Goal: Transaction & Acquisition: Purchase product/service

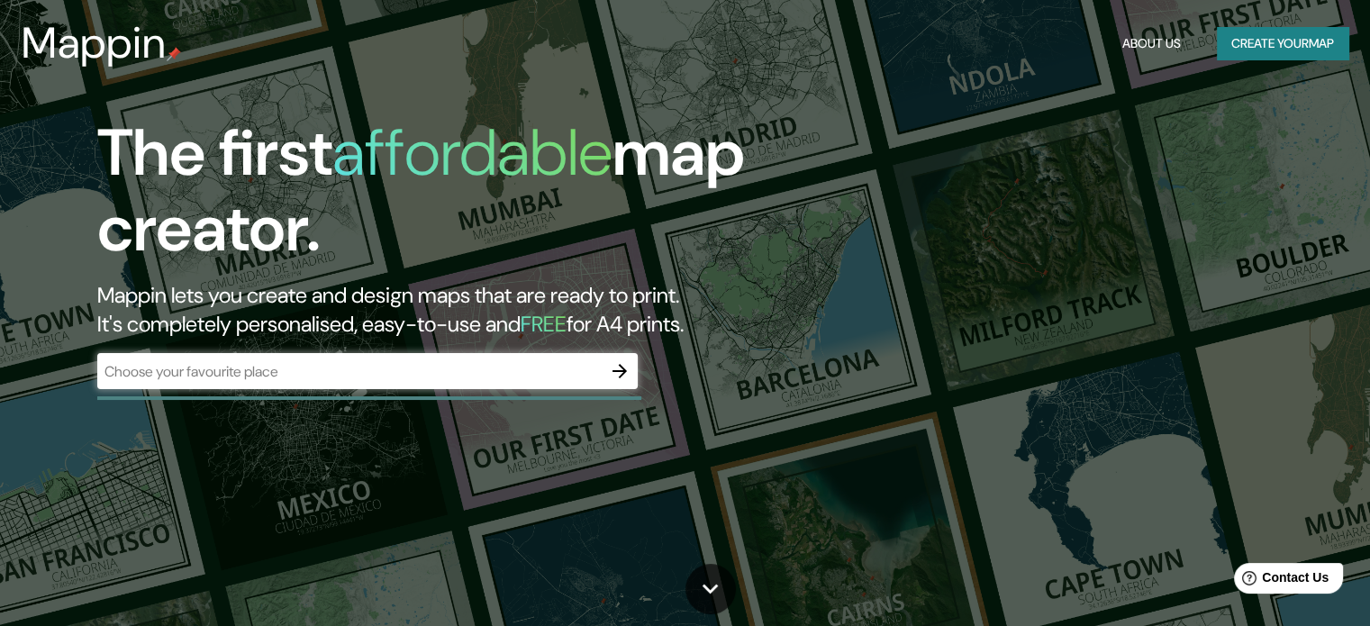
click at [509, 355] on div "​" at bounding box center [367, 371] width 540 height 36
click at [626, 370] on icon "button" at bounding box center [620, 371] width 22 height 22
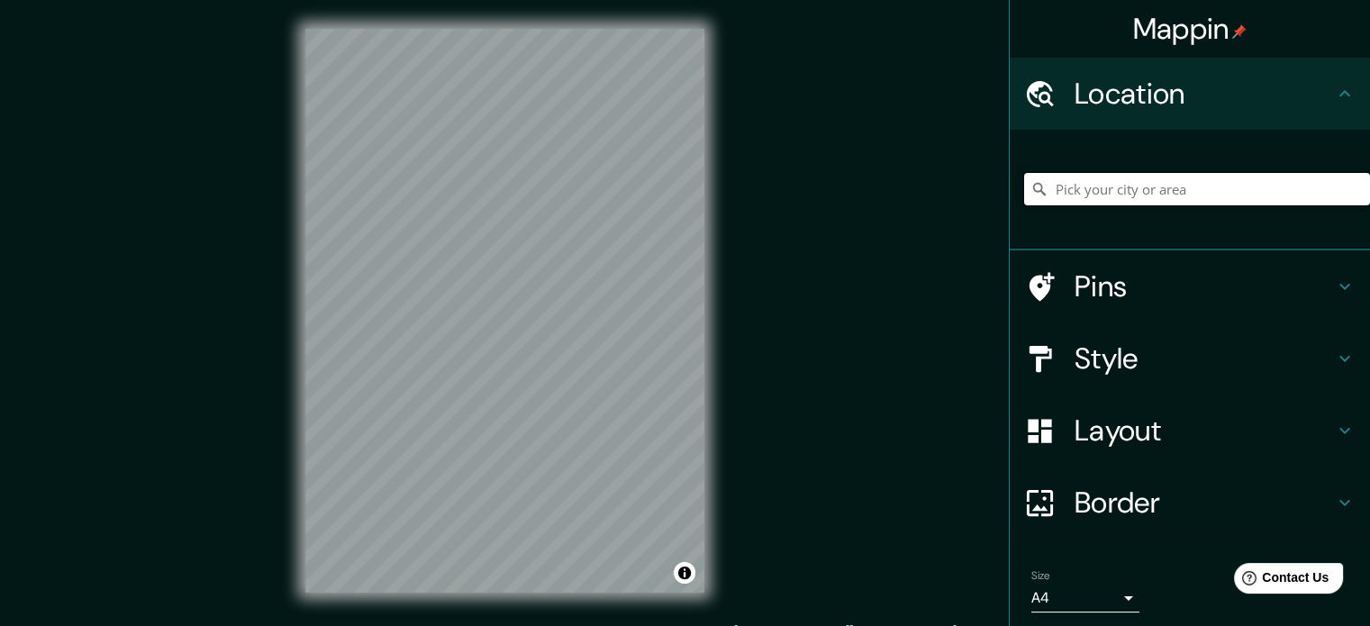
click at [1074, 187] on input "Pick your city or area" at bounding box center [1197, 189] width 346 height 32
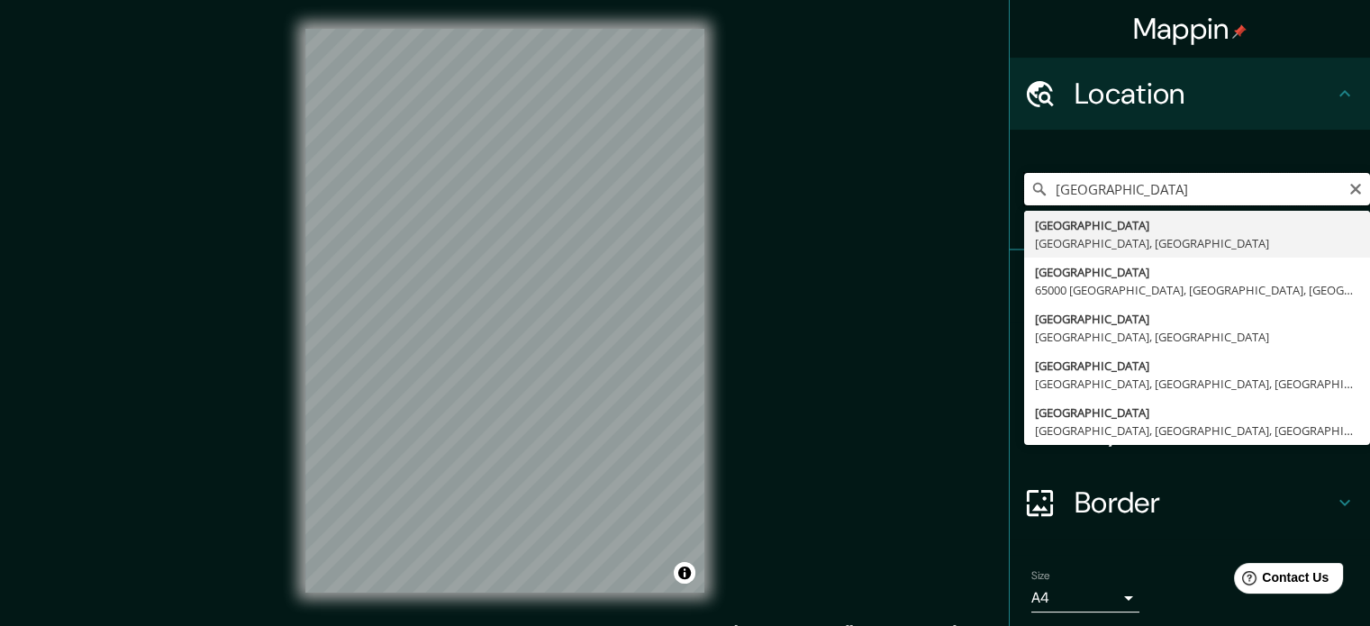
click at [1044, 191] on input "[GEOGRAPHIC_DATA]" at bounding box center [1197, 189] width 346 height 32
type input "[GEOGRAPHIC_DATA], [GEOGRAPHIC_DATA], 66368, [GEOGRAPHIC_DATA]"
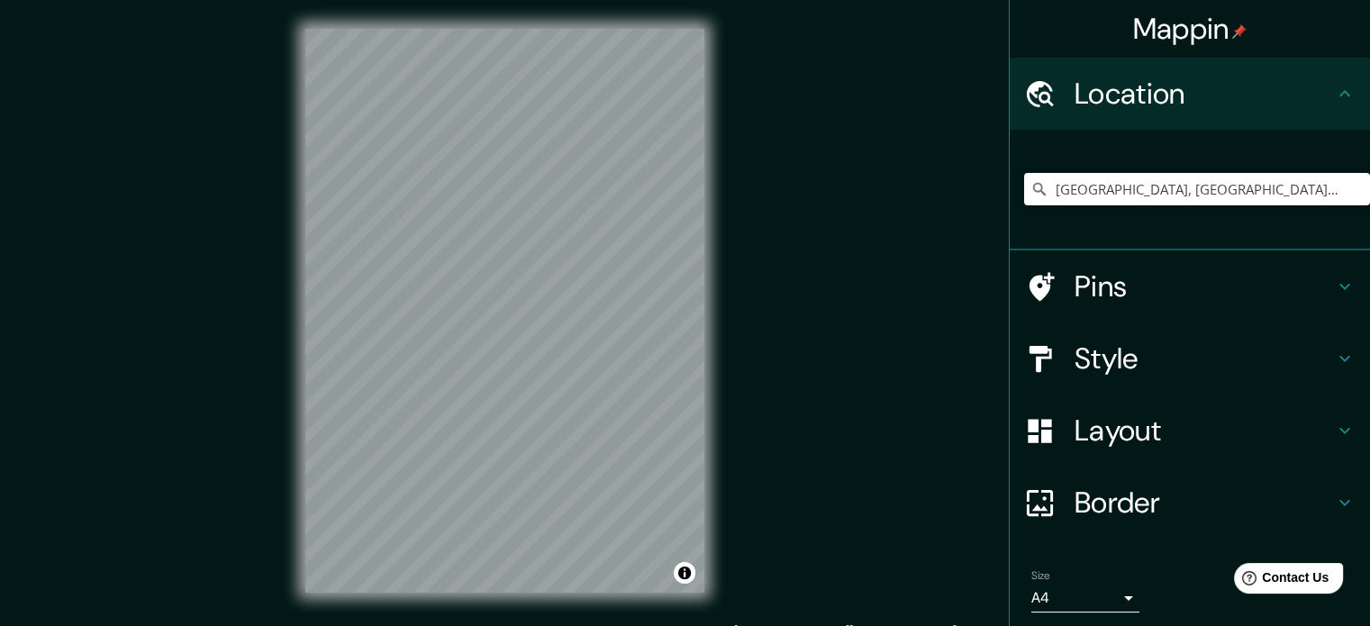
click at [1334, 286] on icon at bounding box center [1345, 287] width 22 height 22
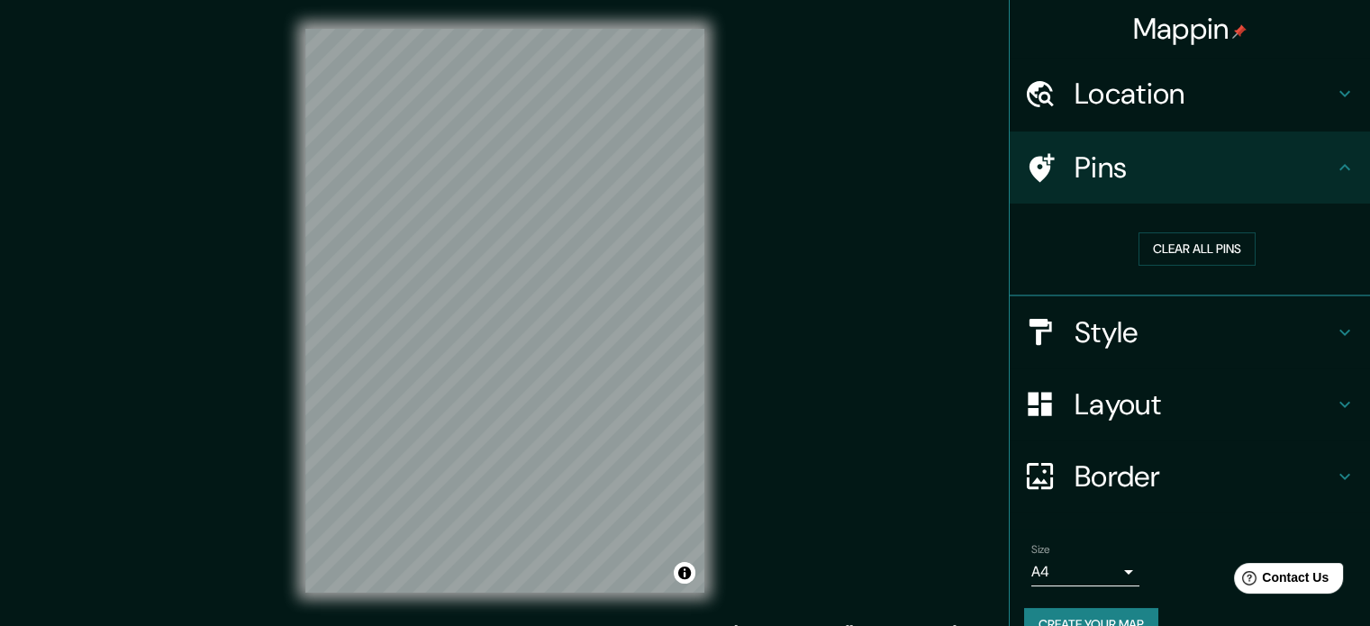
click at [1339, 168] on icon at bounding box center [1344, 167] width 11 height 6
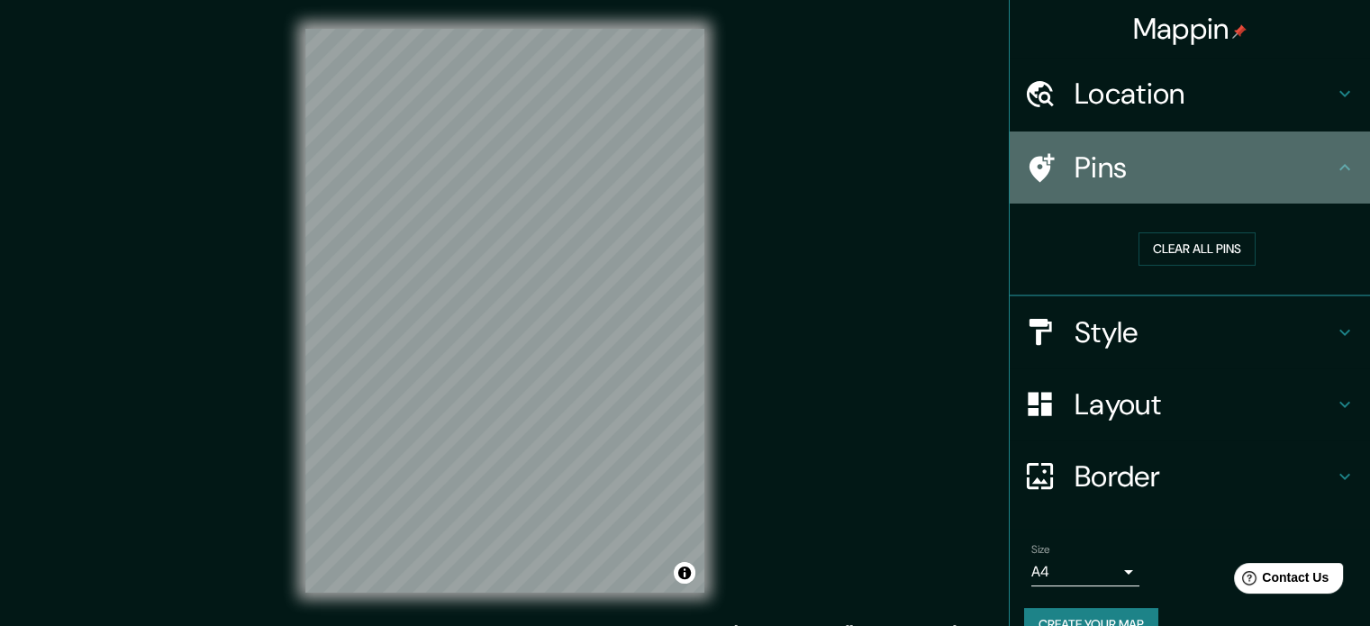
click at [1336, 162] on icon at bounding box center [1345, 168] width 22 height 22
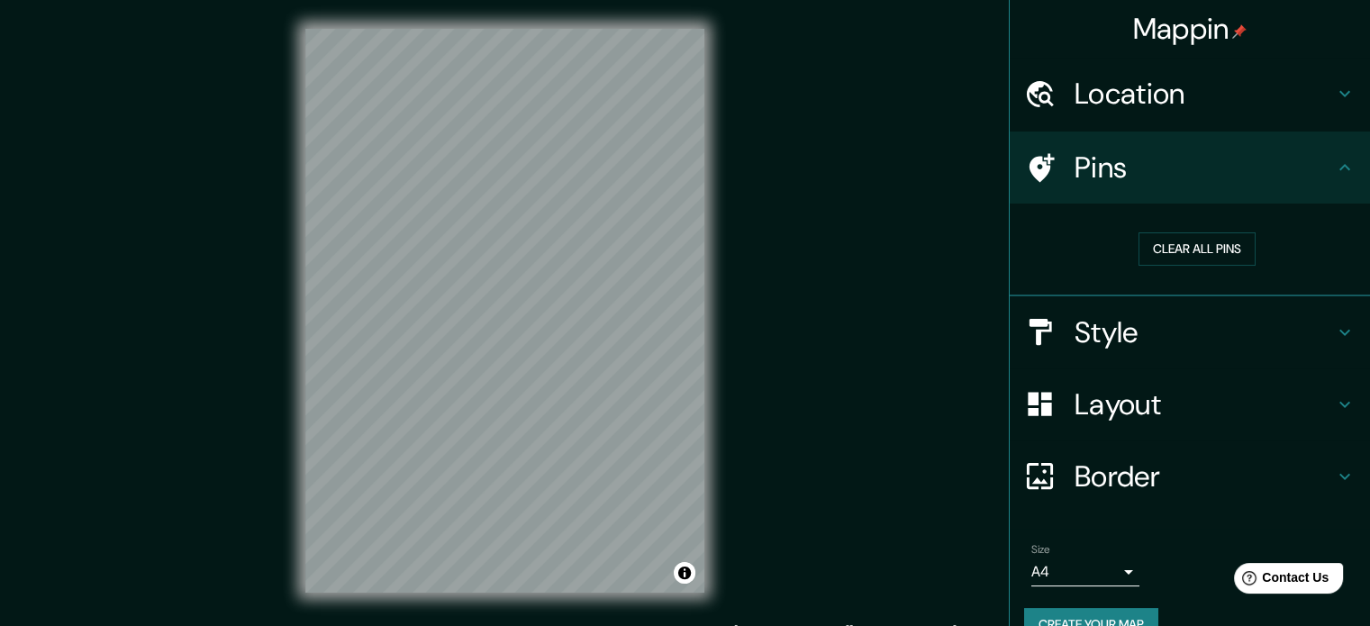
click at [1334, 323] on icon at bounding box center [1345, 332] width 22 height 22
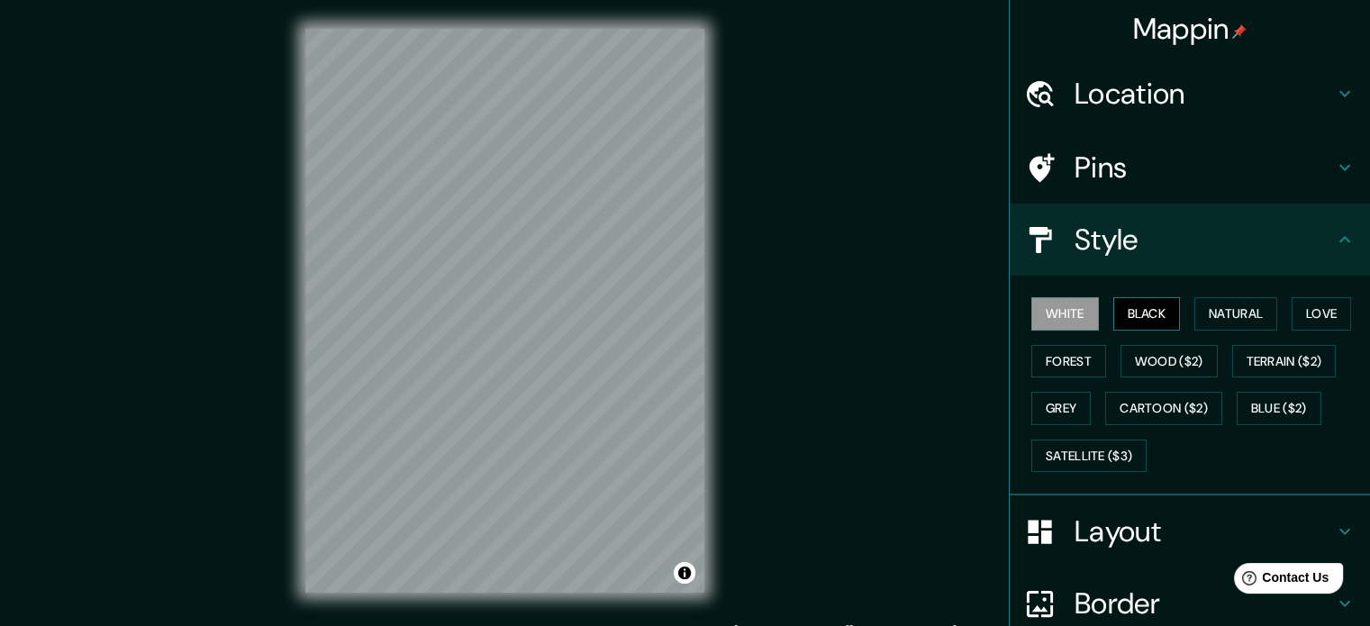
click at [1154, 314] on button "Black" at bounding box center [1147, 313] width 68 height 33
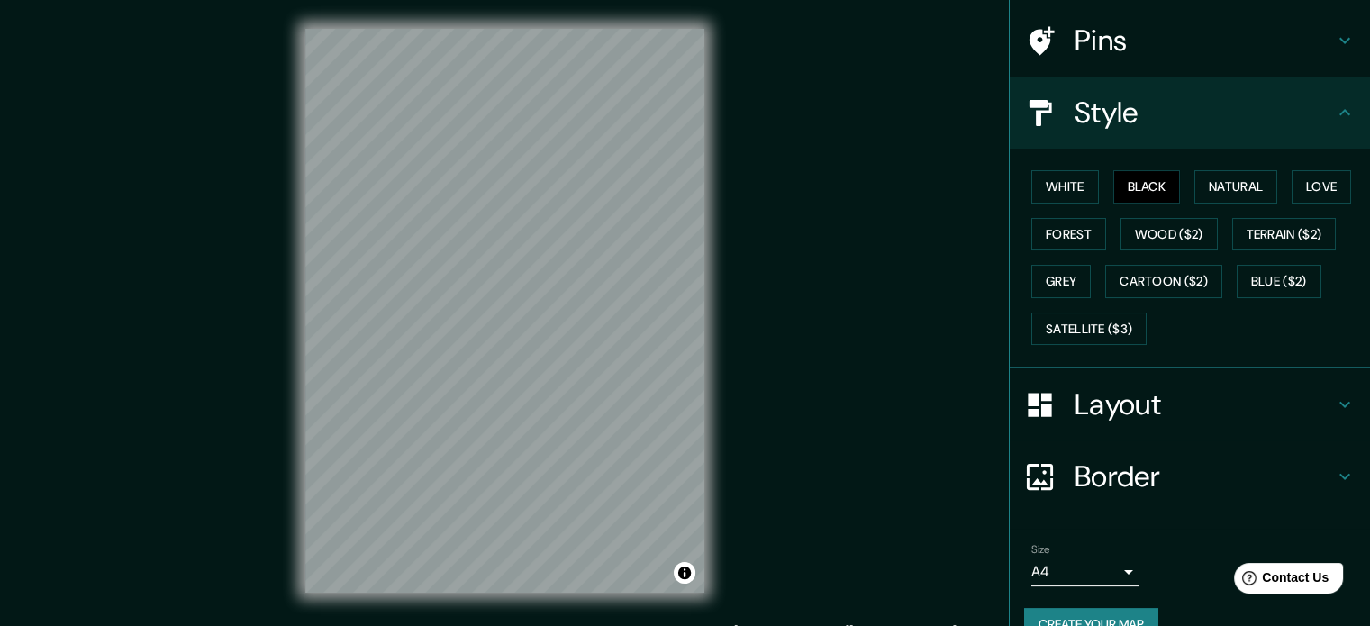
scroll to position [160, 0]
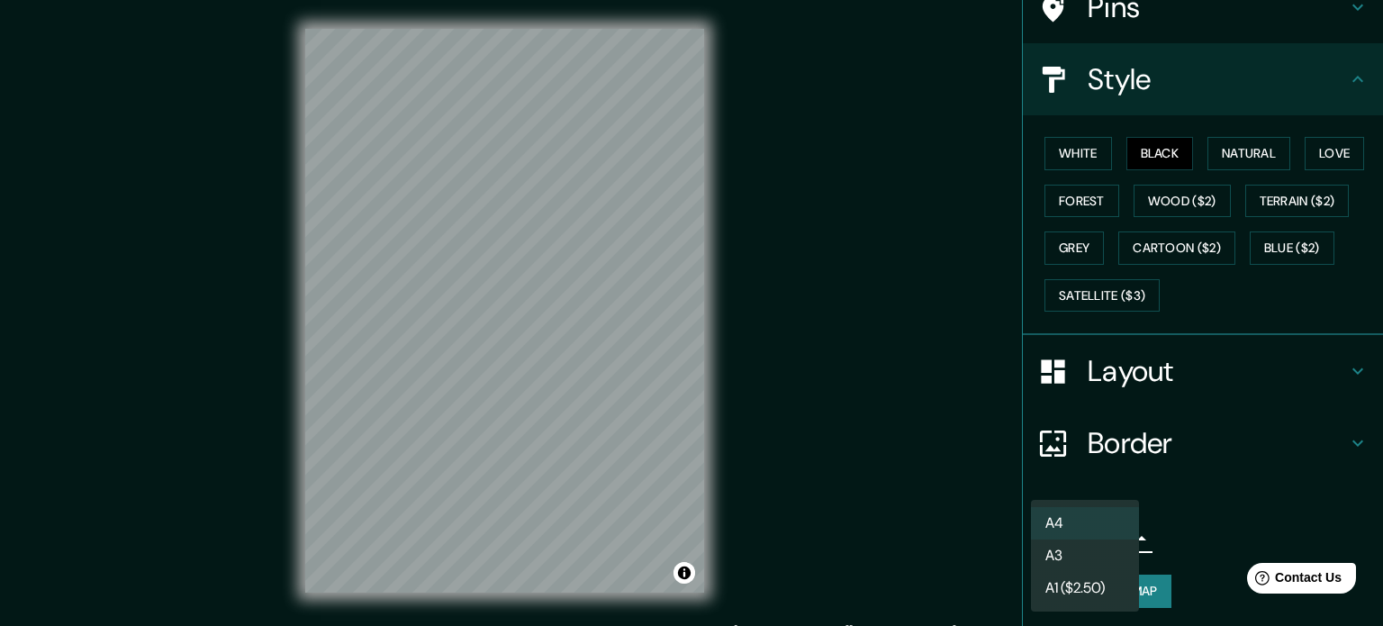
click at [1118, 533] on body "Mappin Location [GEOGRAPHIC_DATA], [GEOGRAPHIC_DATA], 66368, [GEOGRAPHIC_DATA] …" at bounding box center [691, 313] width 1383 height 626
click at [1217, 519] on div at bounding box center [691, 313] width 1383 height 626
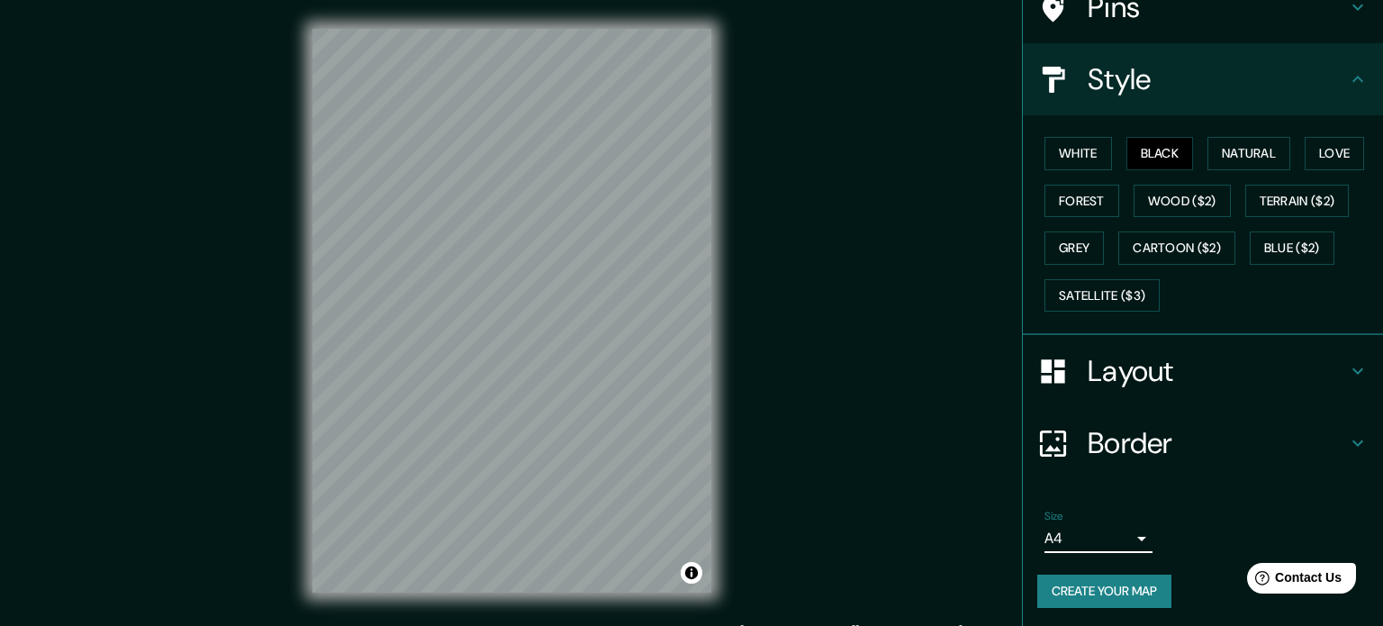
click at [1118, 534] on body "Mappin Location [GEOGRAPHIC_DATA], [GEOGRAPHIC_DATA], 66368, [GEOGRAPHIC_DATA] …" at bounding box center [691, 313] width 1383 height 626
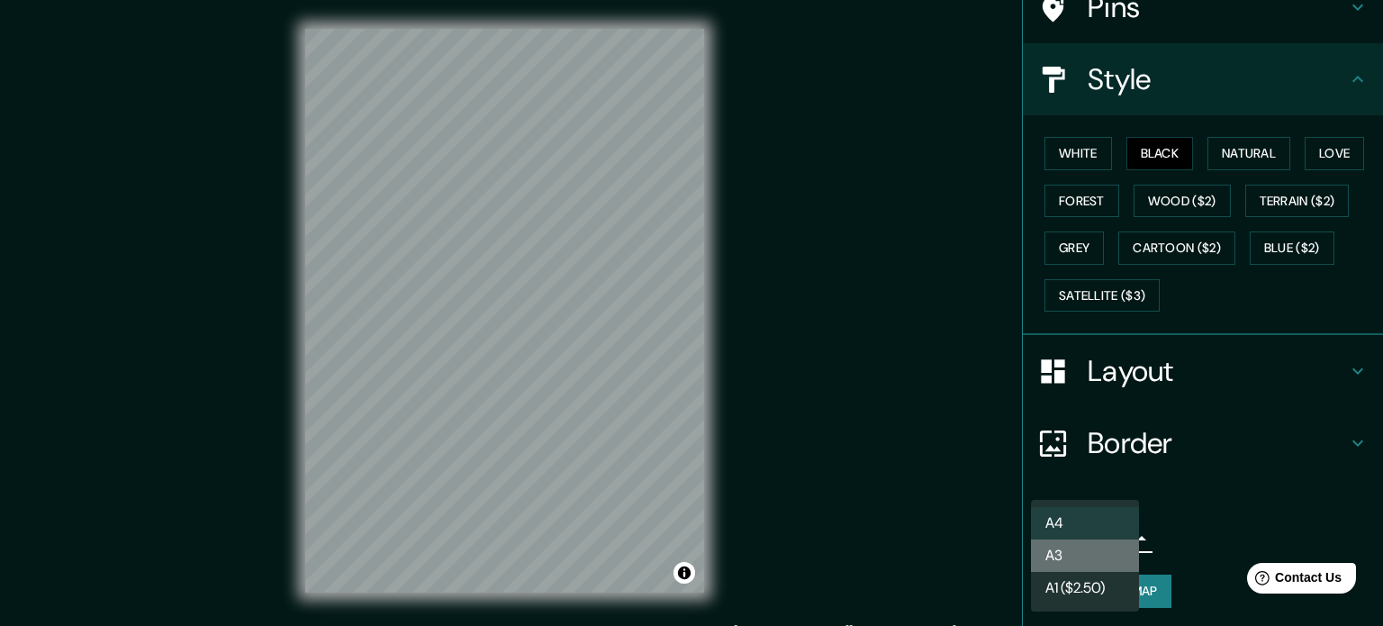
click at [1088, 554] on li "A3" at bounding box center [1085, 555] width 108 height 32
type input "a4"
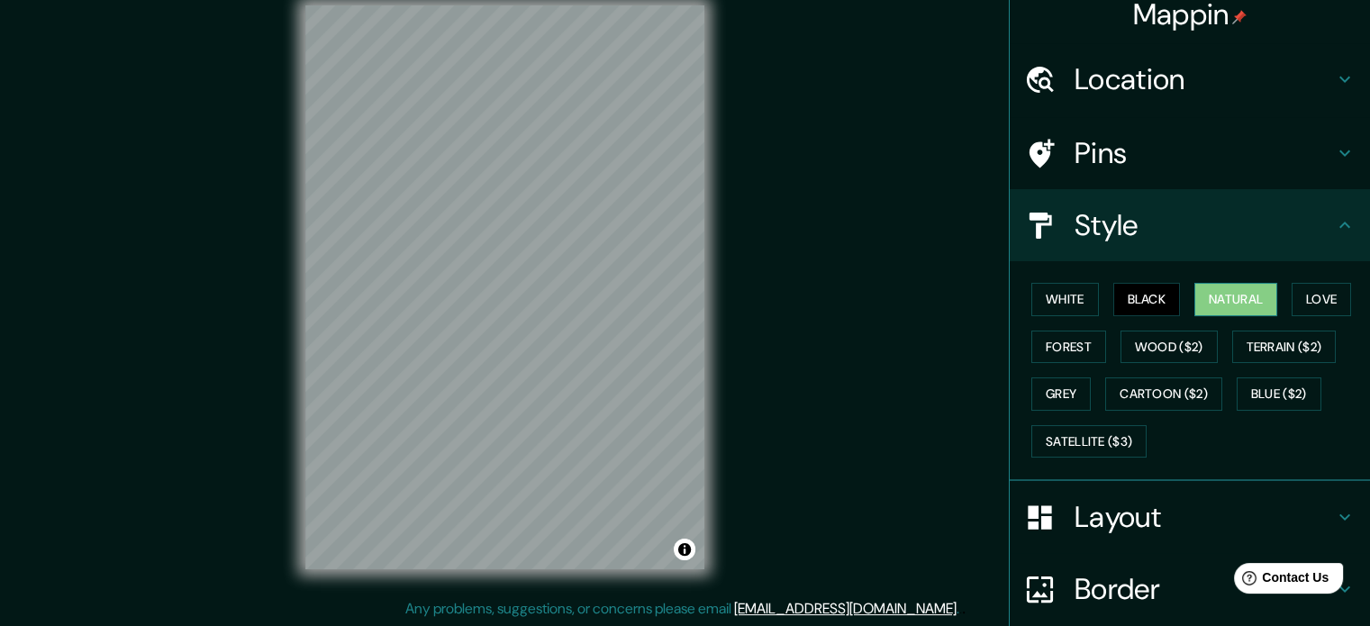
scroll to position [0, 0]
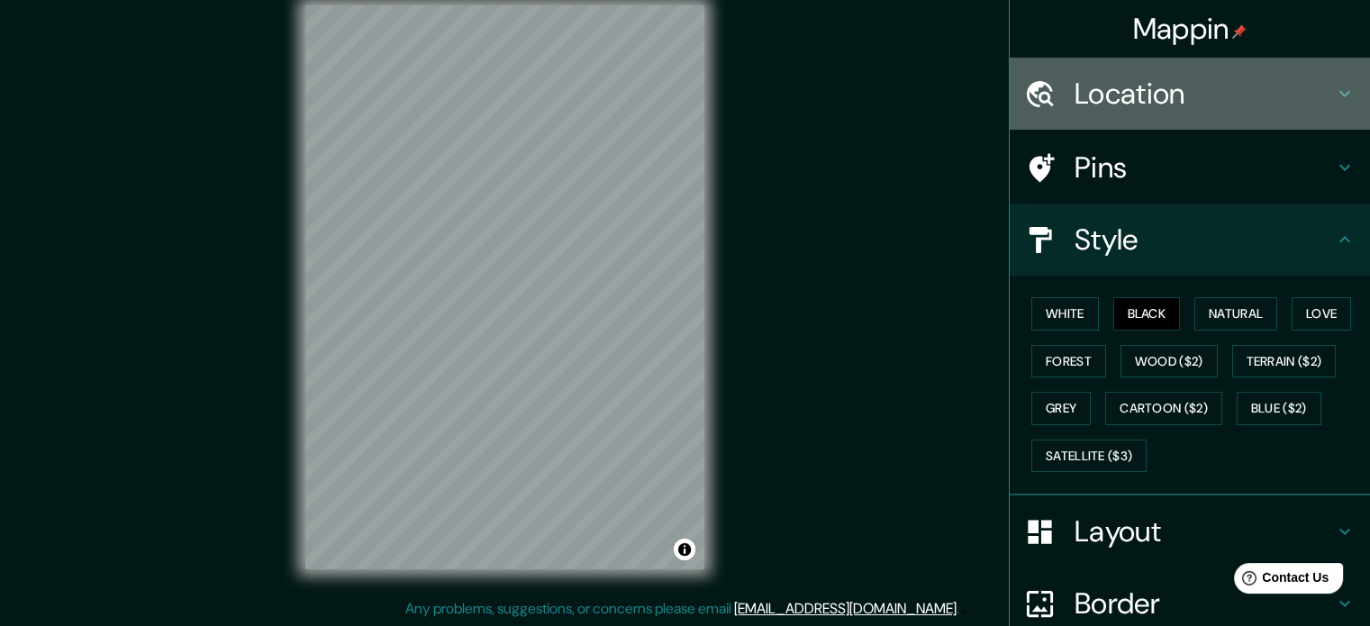
click at [1315, 89] on h4 "Location" at bounding box center [1203, 94] width 259 height 36
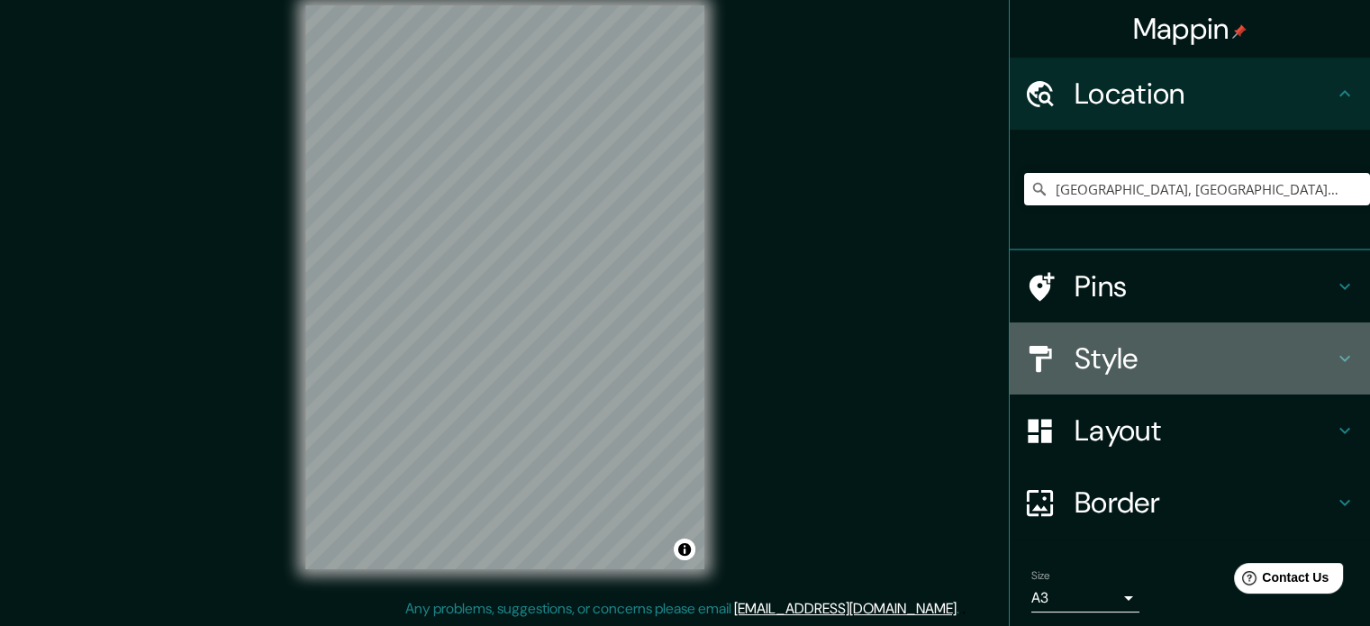
click at [1334, 348] on icon at bounding box center [1345, 359] width 22 height 22
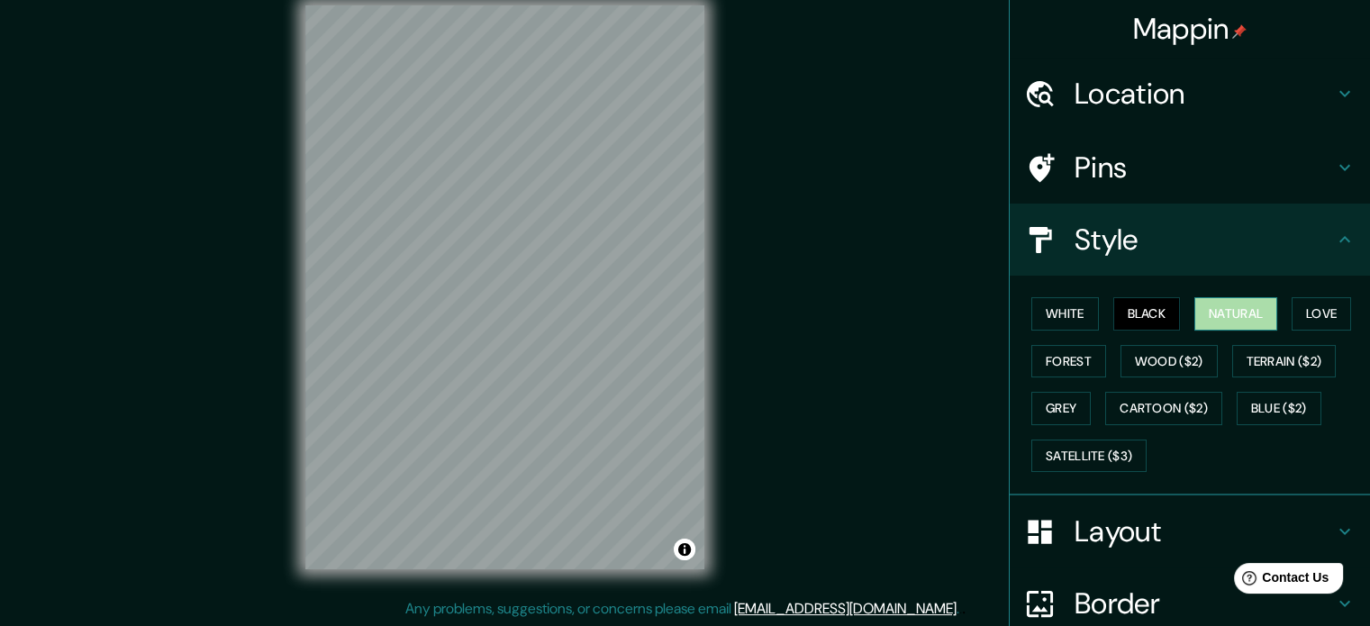
click at [1228, 308] on button "Natural" at bounding box center [1235, 313] width 83 height 33
click at [1312, 313] on button "Love" at bounding box center [1320, 313] width 59 height 33
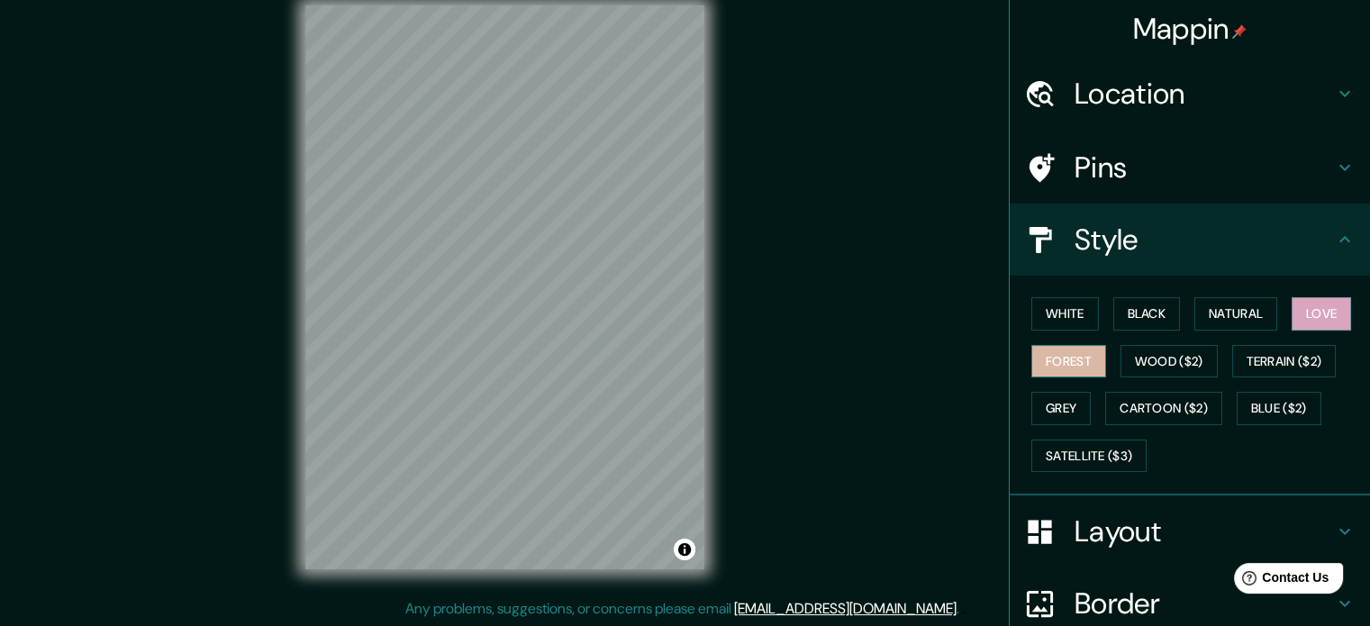
click at [1090, 357] on button "Forest" at bounding box center [1068, 361] width 75 height 33
click at [1125, 362] on button "Wood ($2)" at bounding box center [1168, 361] width 97 height 33
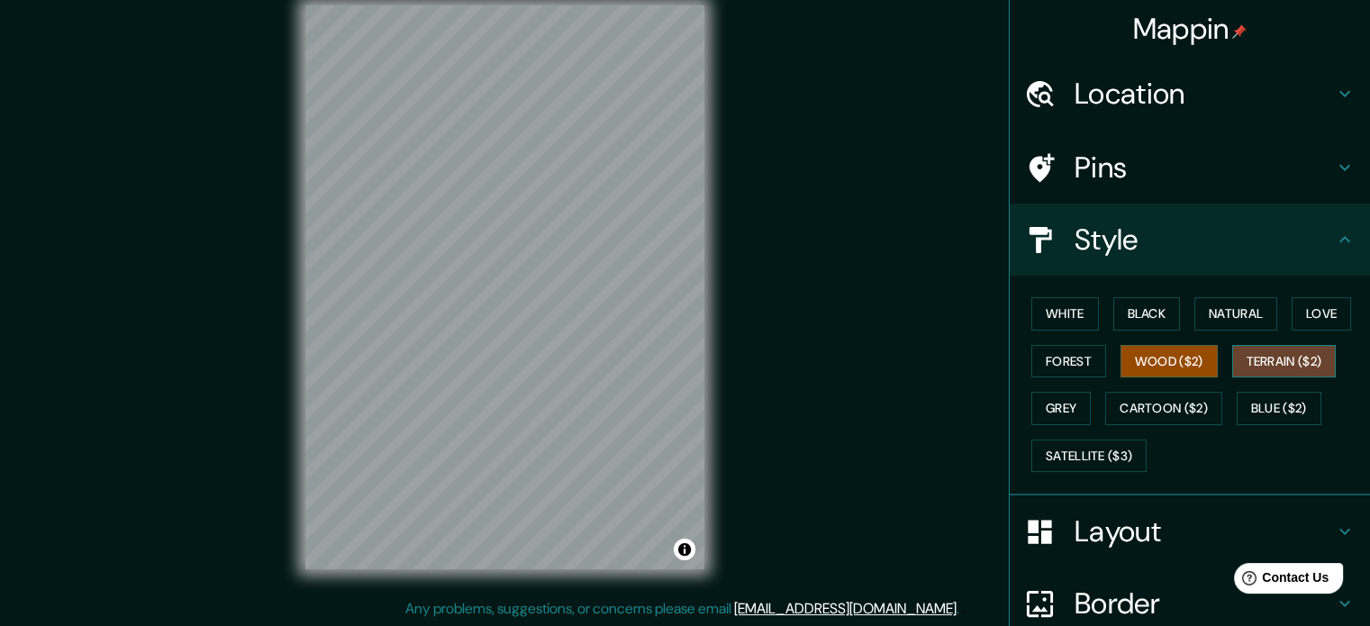
click at [1244, 352] on button "Terrain ($2)" at bounding box center [1284, 361] width 104 height 33
click at [1064, 410] on button "Grey" at bounding box center [1060, 408] width 59 height 33
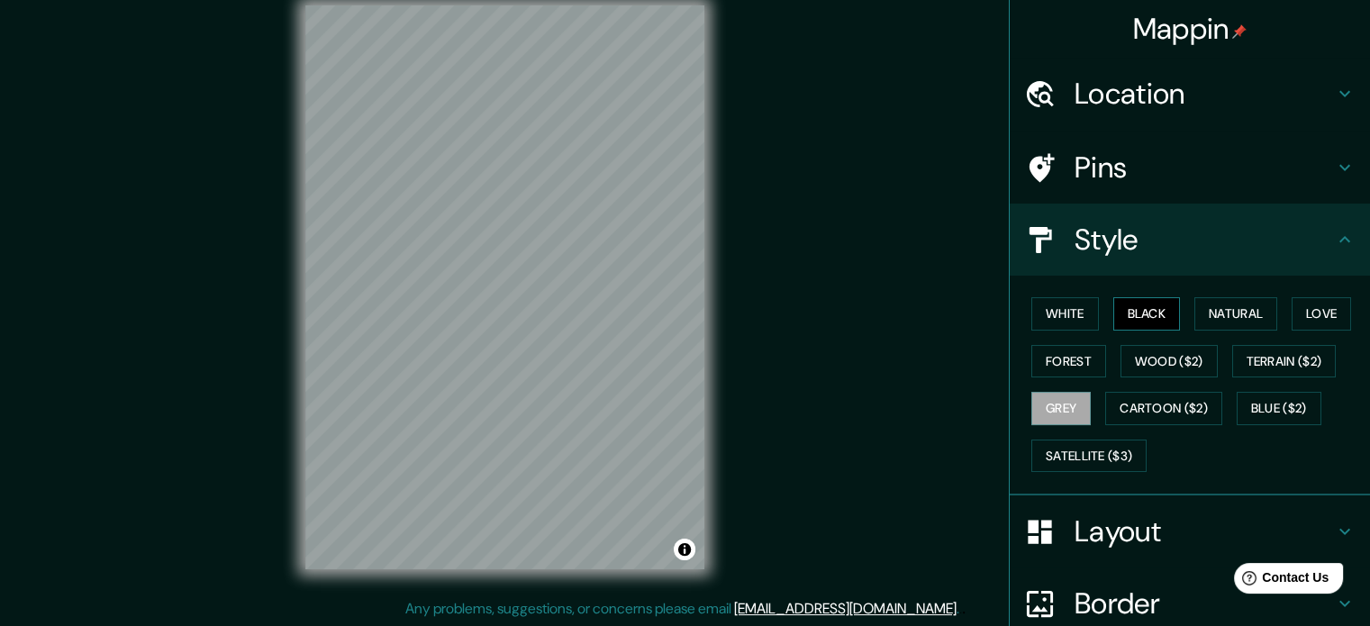
click at [1144, 316] on button "Black" at bounding box center [1147, 313] width 68 height 33
click at [1070, 321] on button "White" at bounding box center [1065, 313] width 68 height 33
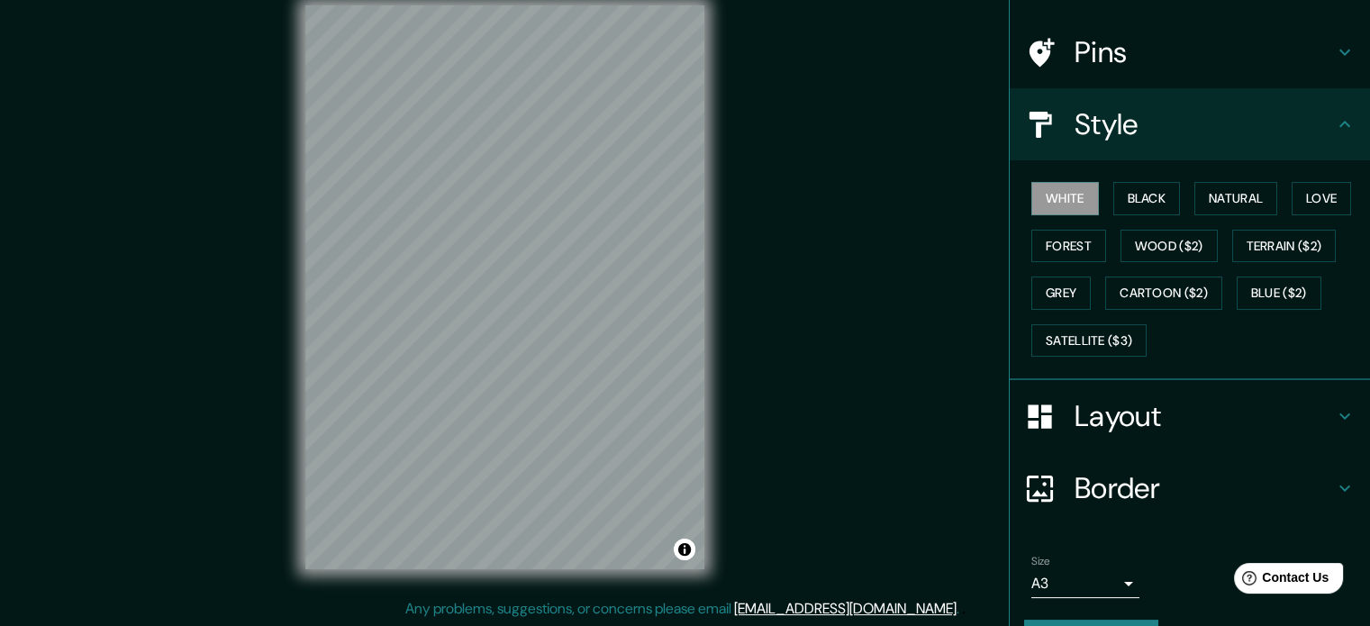
scroll to position [160, 0]
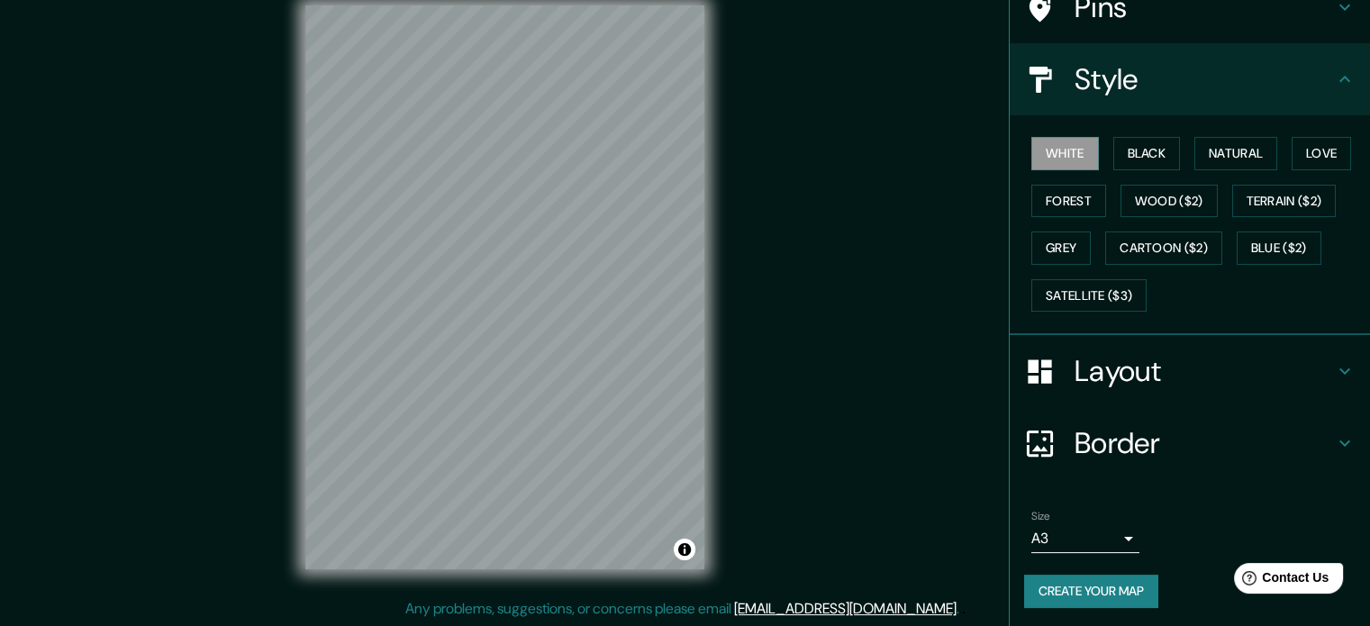
click at [1337, 361] on icon at bounding box center [1345, 371] width 22 height 22
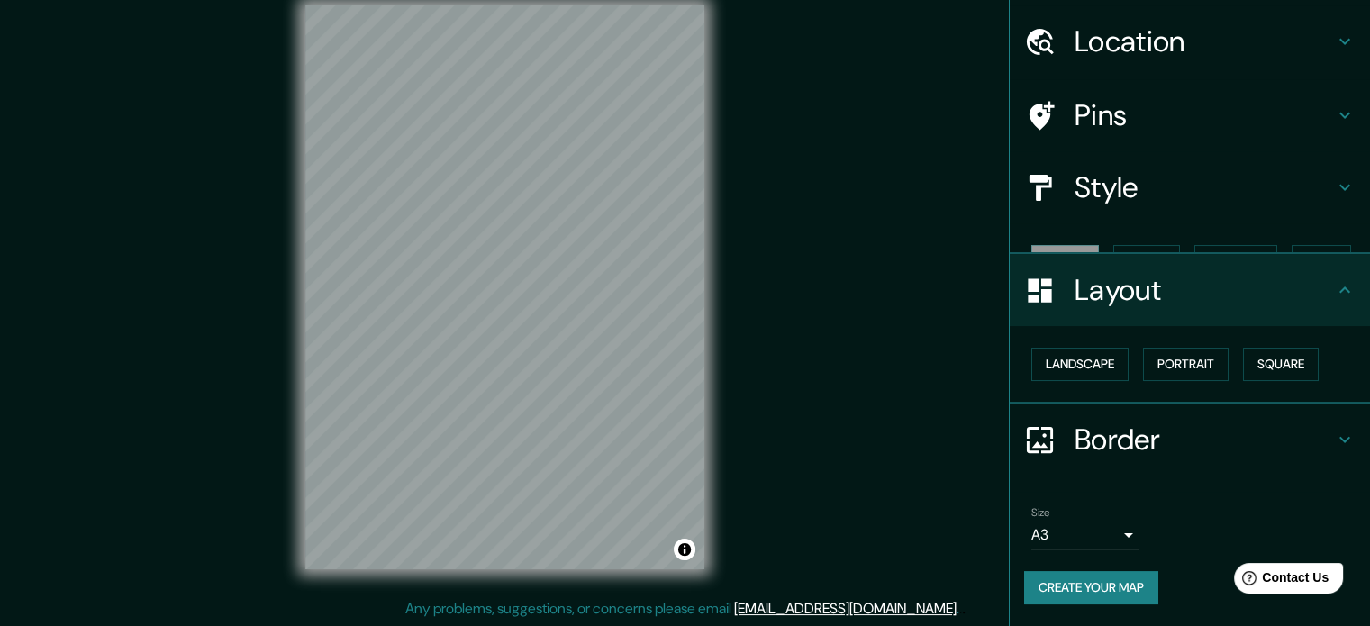
scroll to position [20, 0]
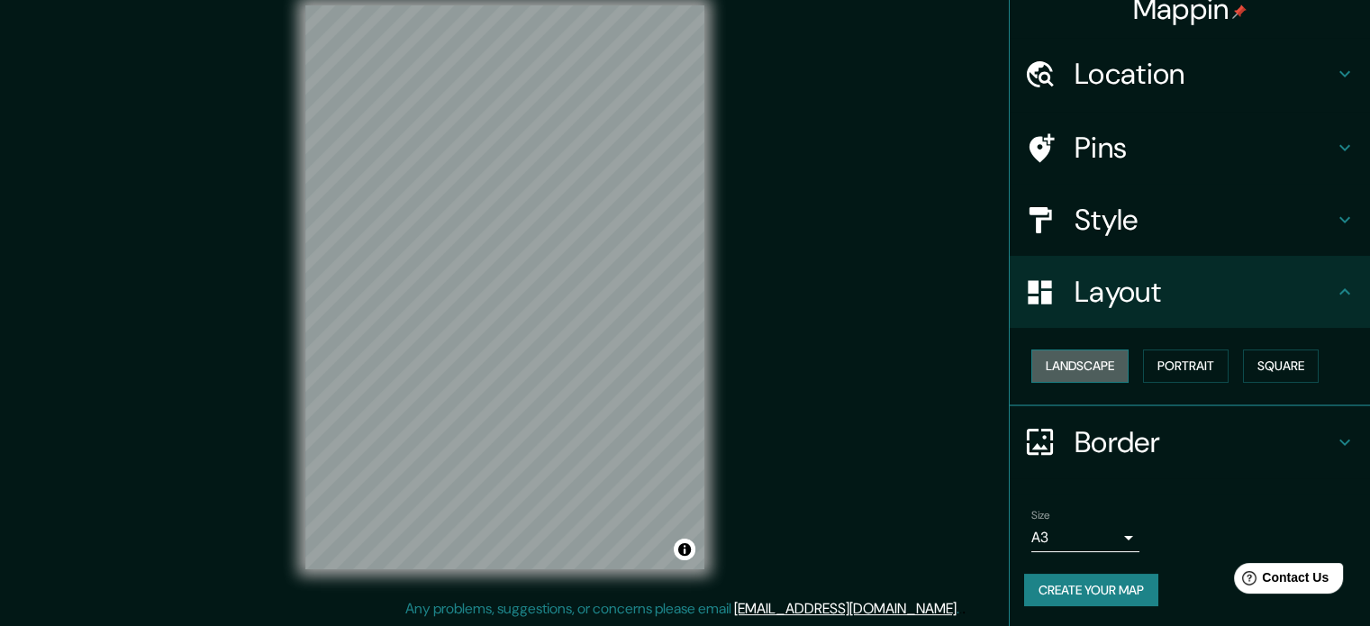
click at [1084, 370] on button "Landscape" at bounding box center [1079, 365] width 97 height 33
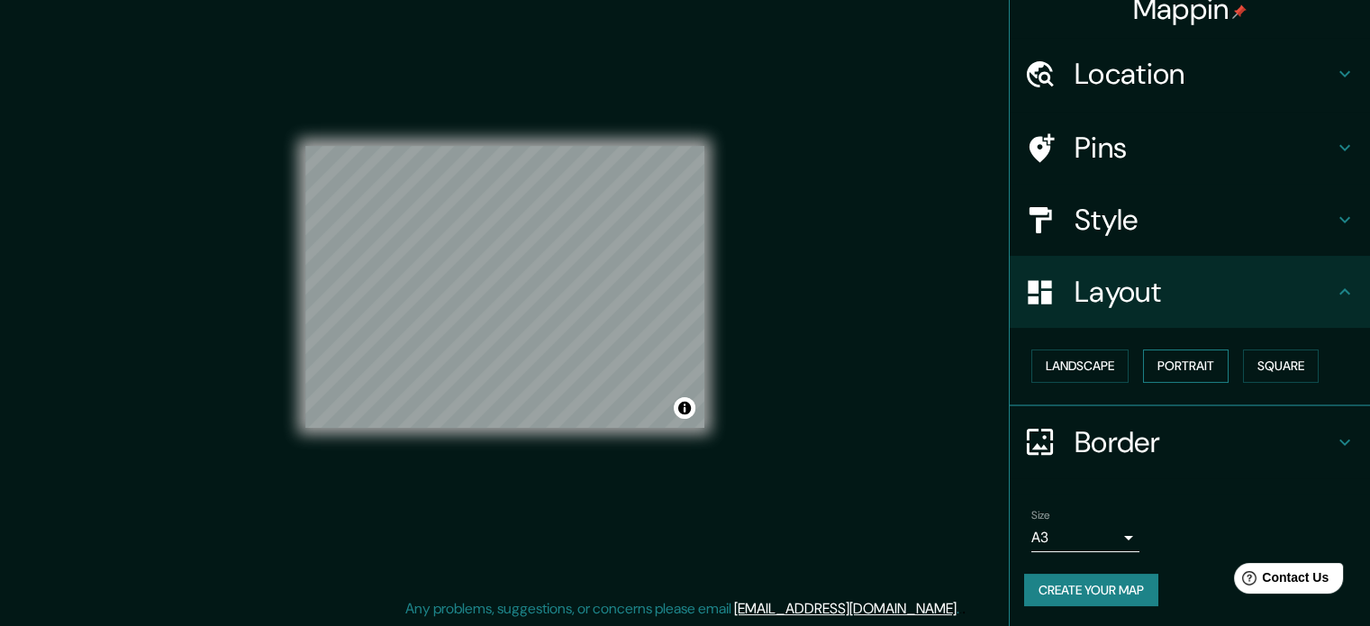
click at [1183, 366] on button "Portrait" at bounding box center [1186, 365] width 86 height 33
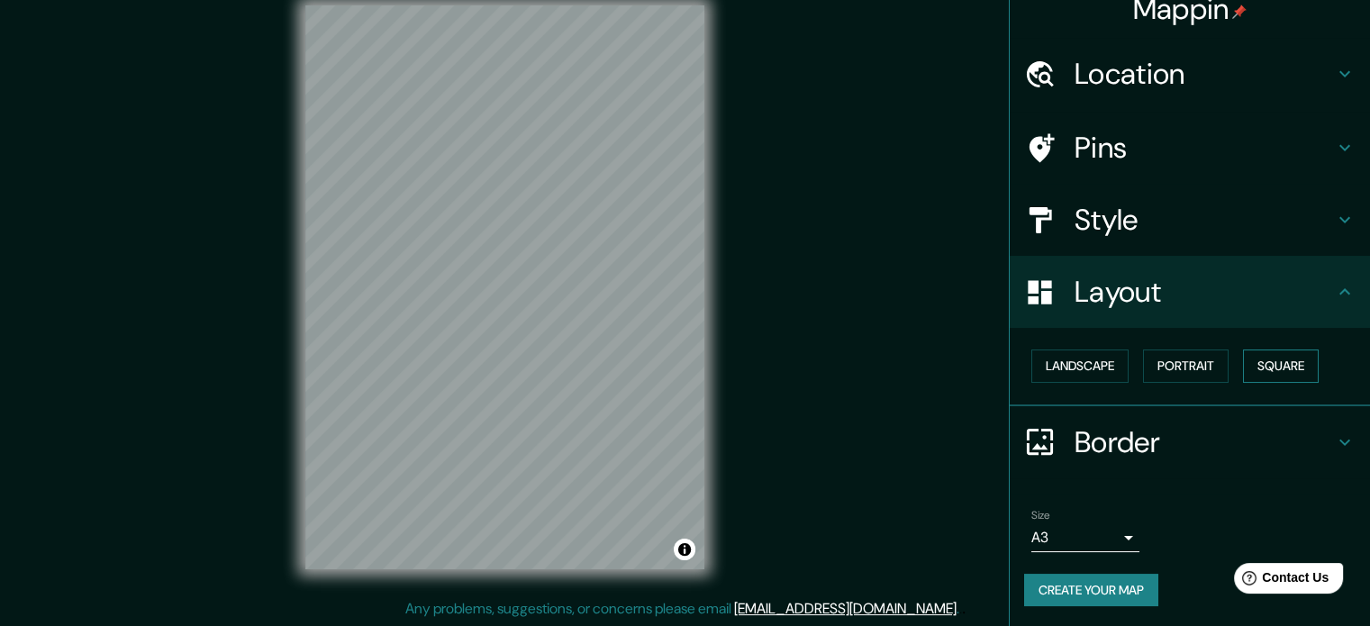
click at [1273, 368] on button "Square" at bounding box center [1281, 365] width 76 height 33
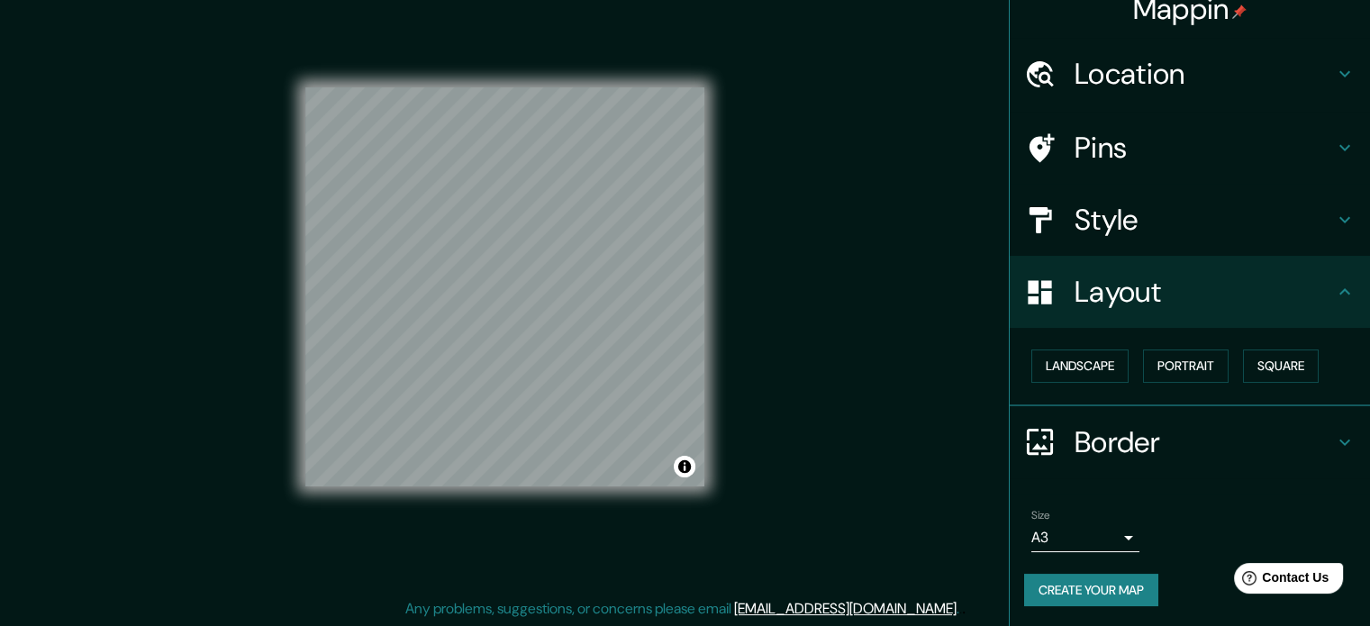
click at [1334, 431] on icon at bounding box center [1345, 442] width 22 height 22
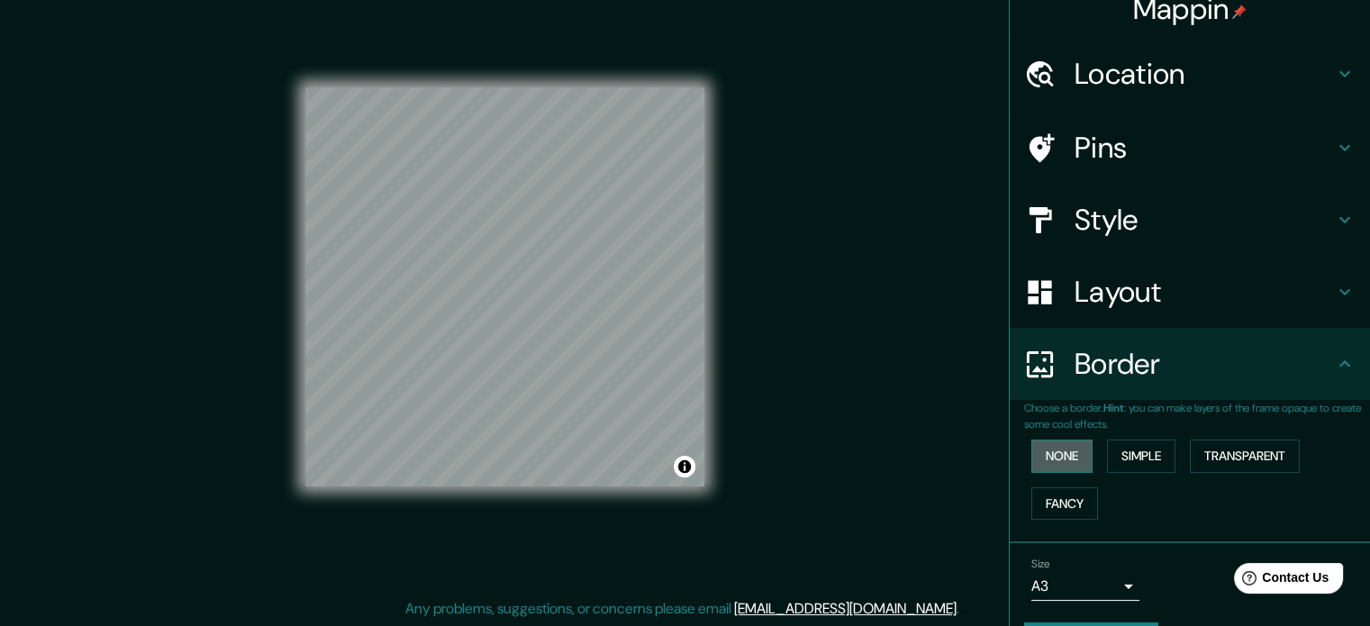
click at [1048, 449] on button "None" at bounding box center [1061, 455] width 61 height 33
click at [1124, 456] on button "Simple" at bounding box center [1141, 455] width 68 height 33
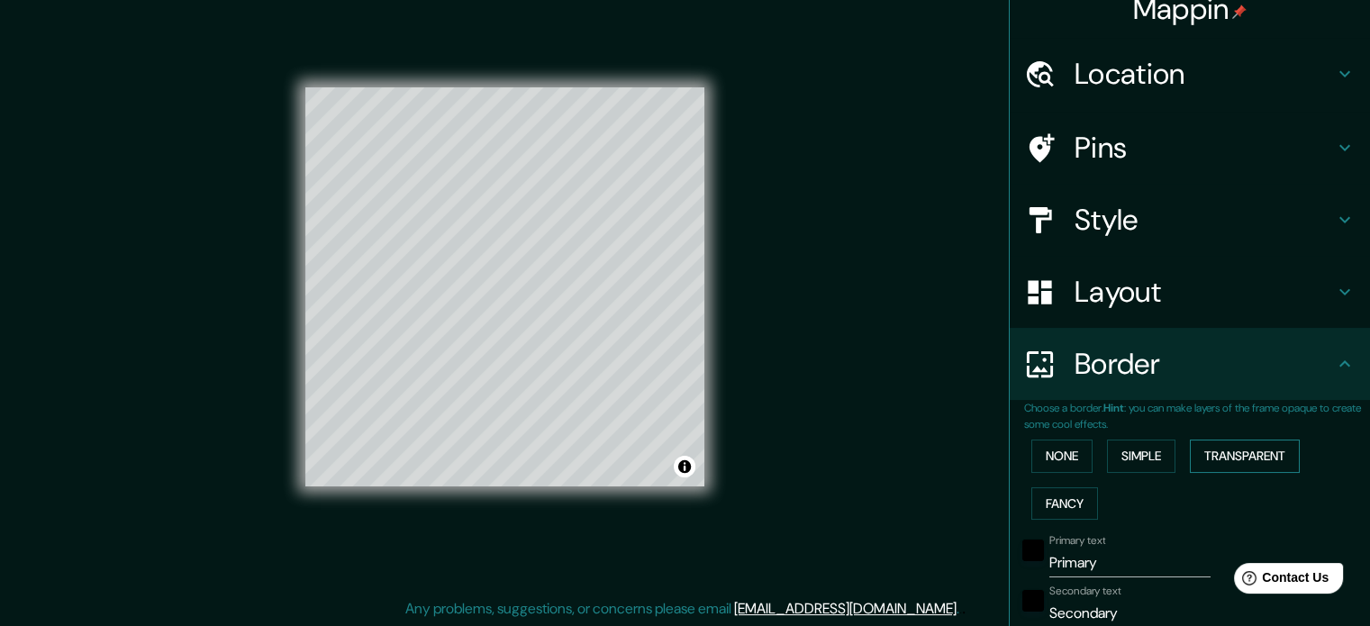
click at [1217, 455] on button "Transparent" at bounding box center [1245, 455] width 110 height 33
click at [1236, 457] on button "Transparent" at bounding box center [1245, 455] width 110 height 33
type input "213"
type input "35"
click at [1069, 495] on button "Fancy" at bounding box center [1064, 503] width 67 height 33
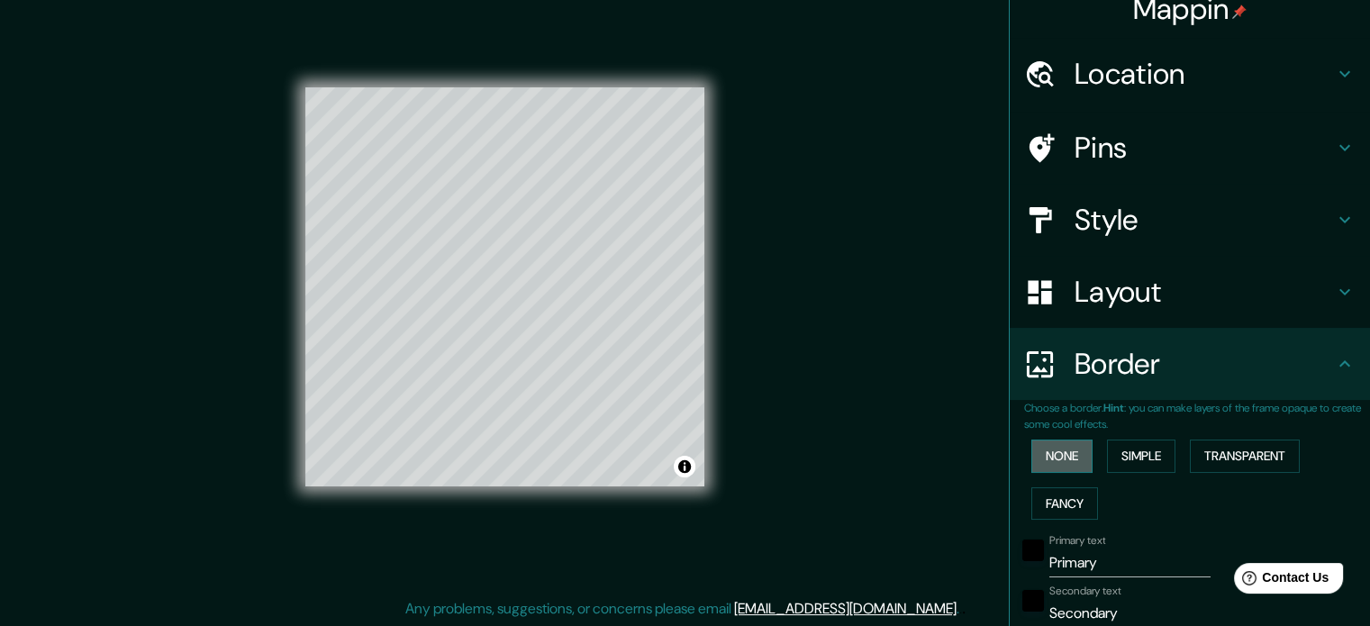
click at [1056, 454] on button "None" at bounding box center [1061, 455] width 61 height 33
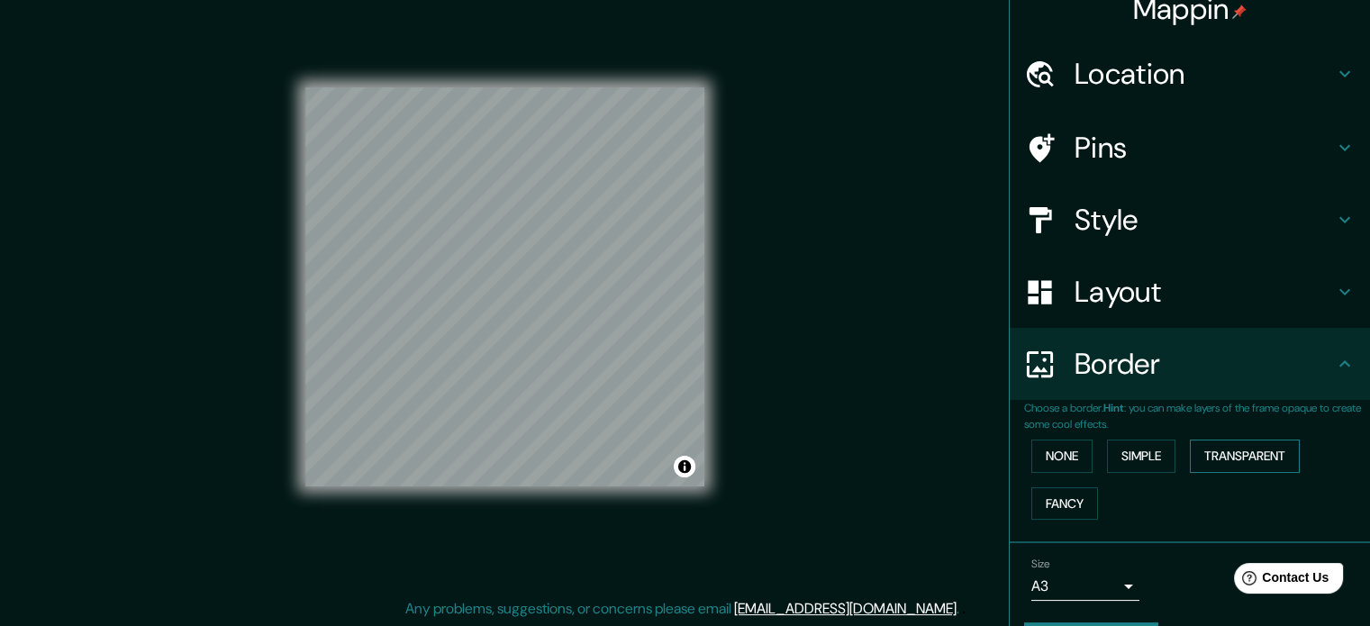
click at [1242, 458] on button "Transparent" at bounding box center [1245, 455] width 110 height 33
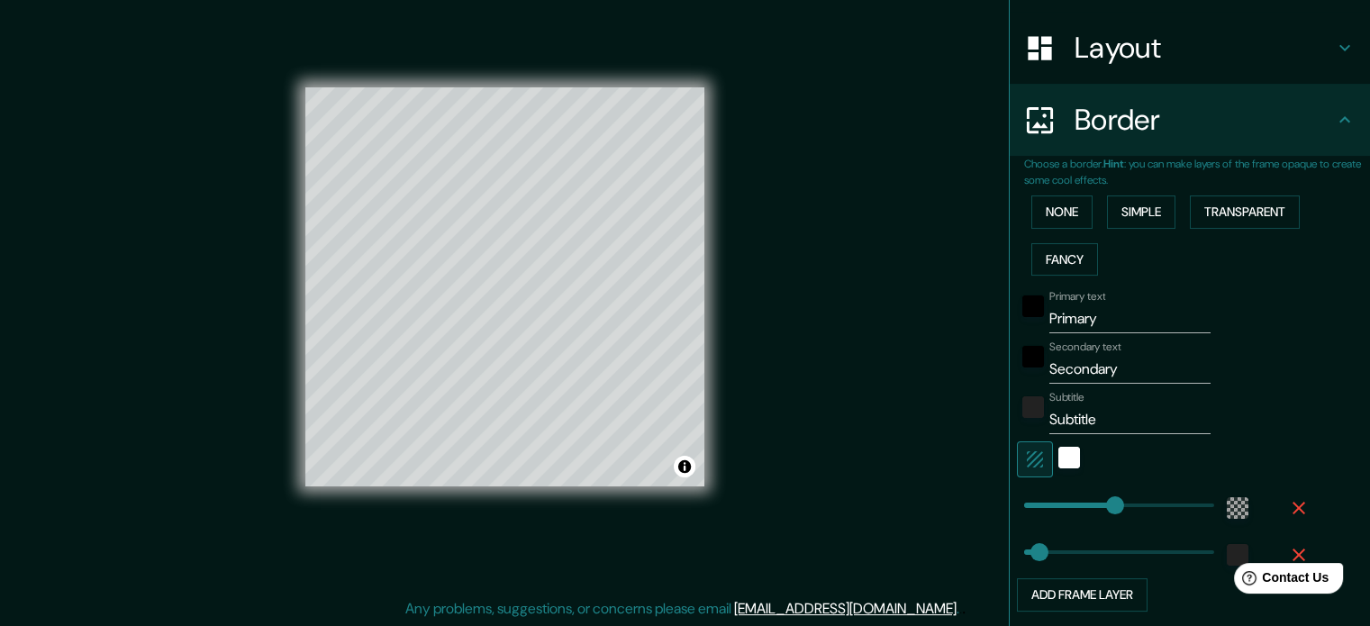
scroll to position [290, 0]
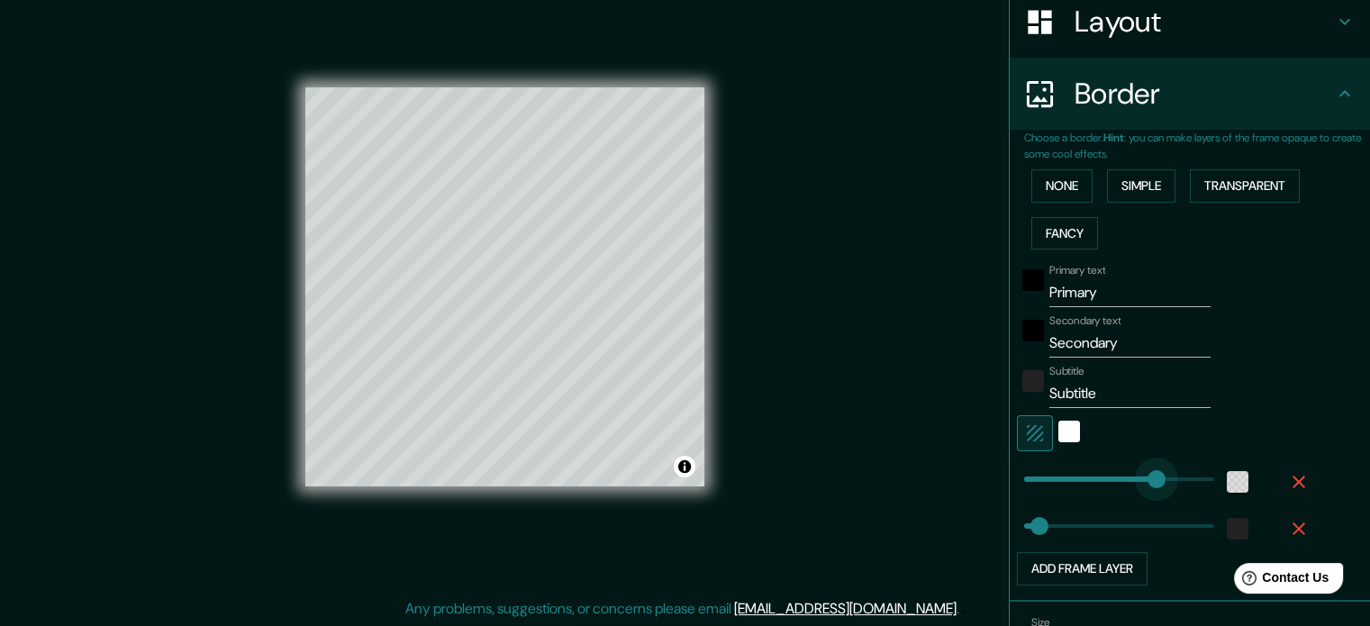
type input "443"
drag, startPoint x: 1099, startPoint y: 479, endPoint x: 1213, endPoint y: 480, distance: 114.4
type input "35"
type input "0"
drag, startPoint x: 1196, startPoint y: 477, endPoint x: 979, endPoint y: 492, distance: 217.5
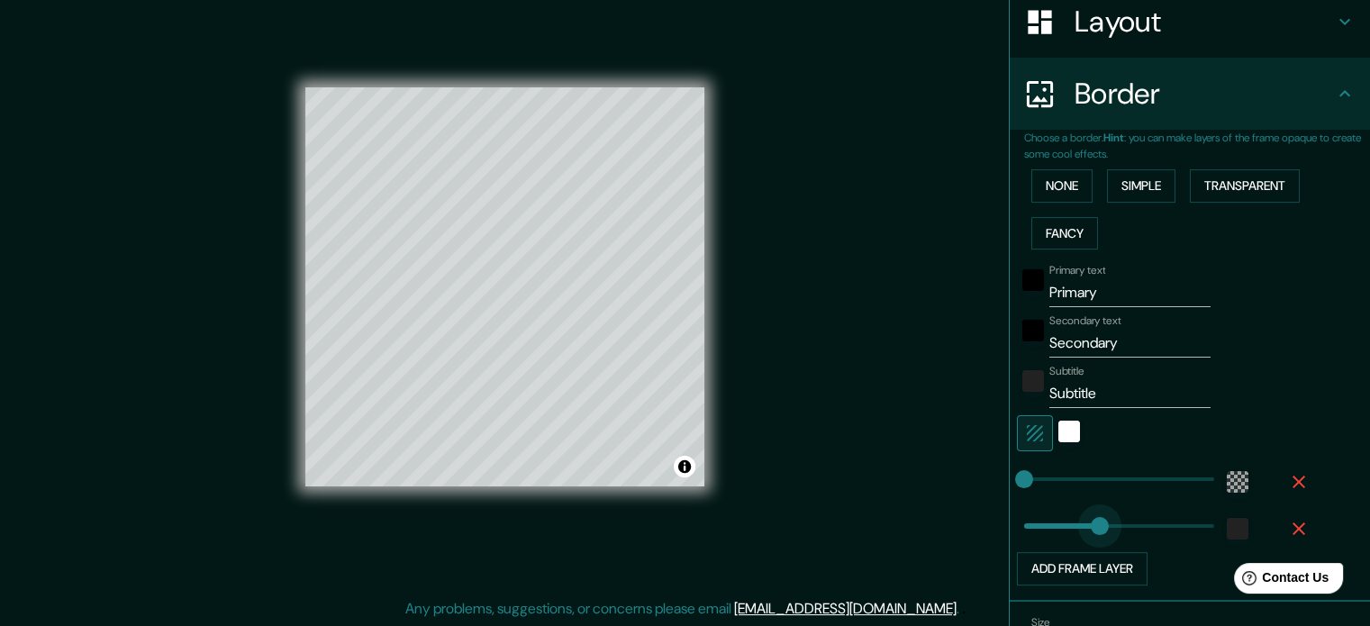
type input "405"
drag, startPoint x: 1031, startPoint y: 527, endPoint x: 1183, endPoint y: 532, distance: 152.3
type input "0"
drag, startPoint x: 1183, startPoint y: 532, endPoint x: 988, endPoint y: 512, distance: 196.4
click at [1076, 178] on button "None" at bounding box center [1061, 185] width 61 height 33
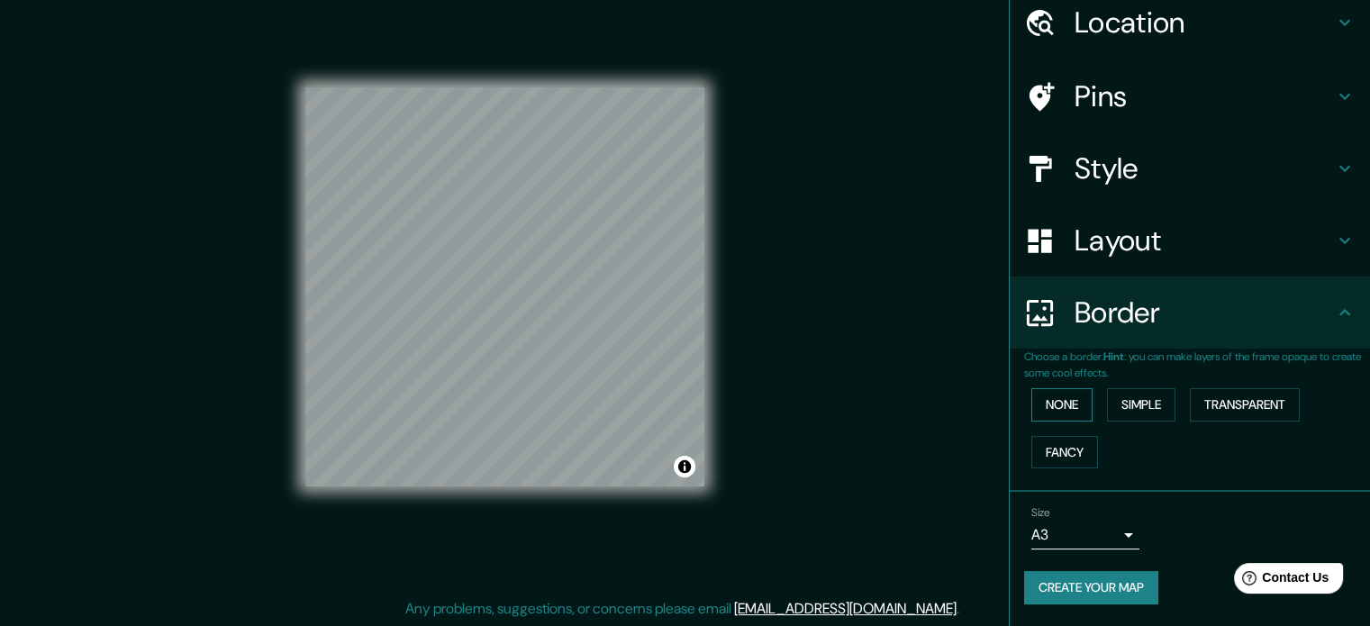
scroll to position [68, 0]
